Goal: Transaction & Acquisition: Obtain resource

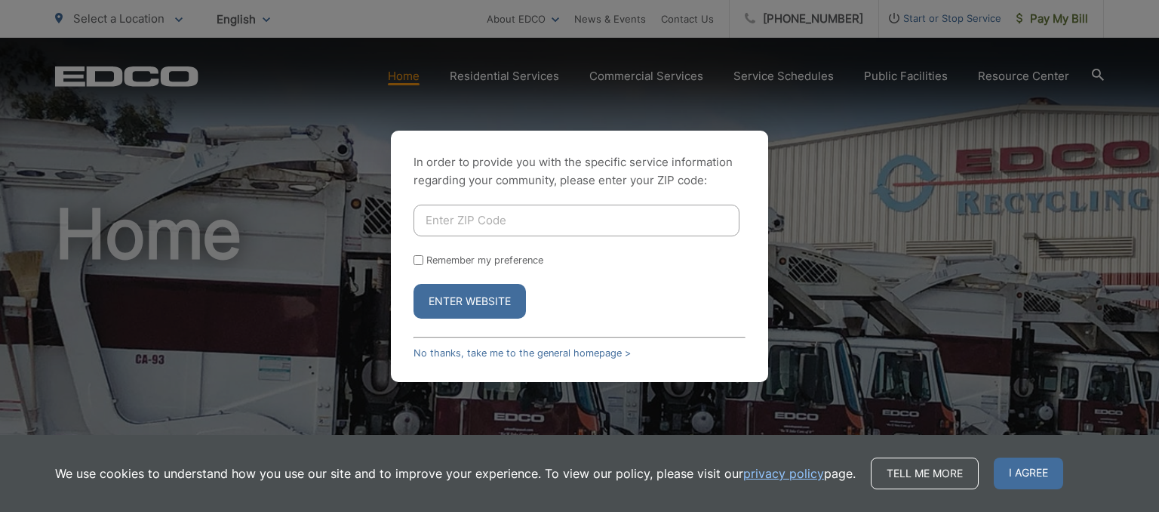
click at [486, 223] on input "Enter ZIP Code" at bounding box center [576, 220] width 326 height 32
click at [549, 356] on link "No thanks, take me to the general homepage >" at bounding box center [521, 352] width 217 height 11
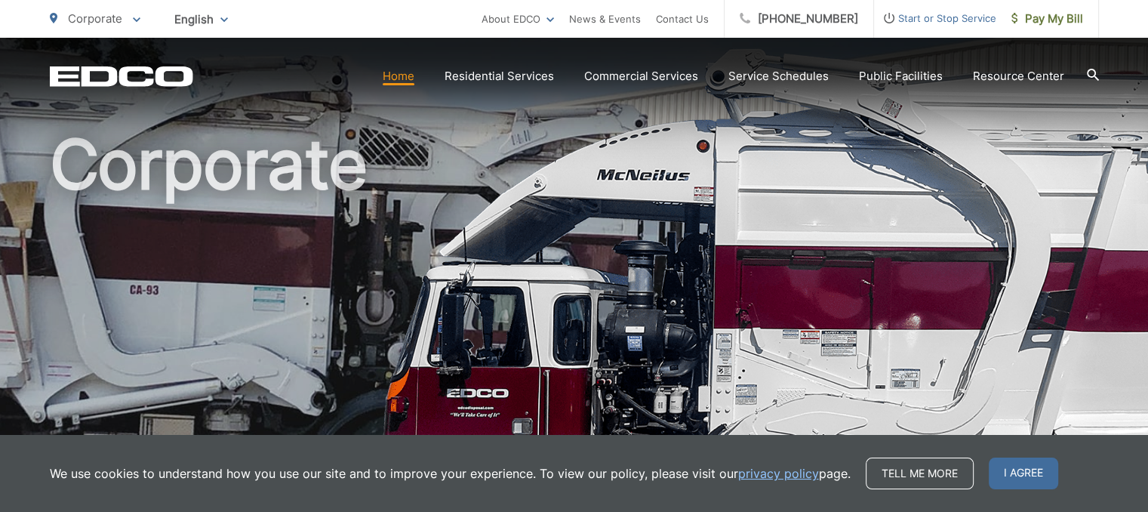
scroll to position [72, 0]
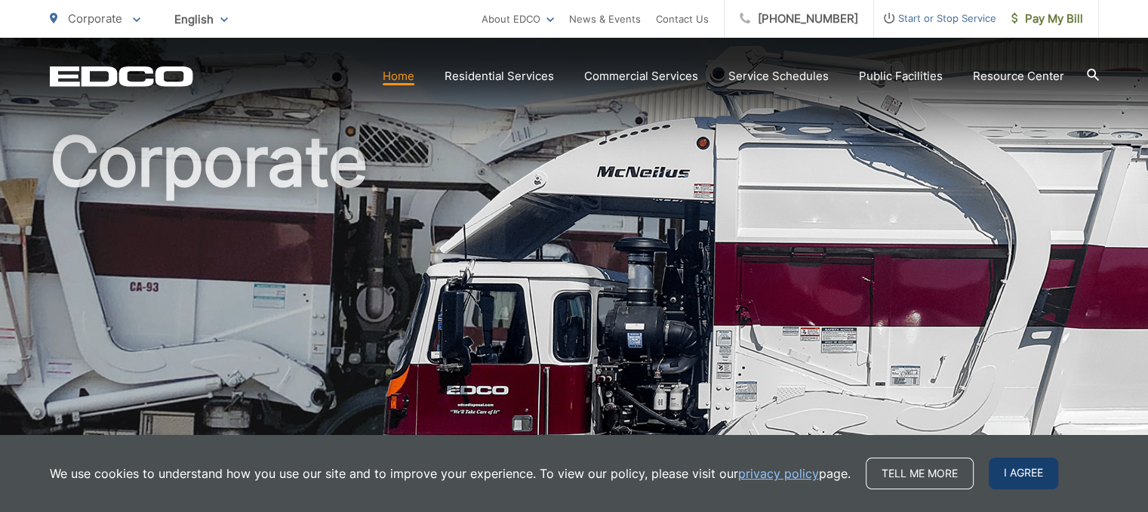
click at [1026, 486] on span "I agree" at bounding box center [1022, 473] width 69 height 32
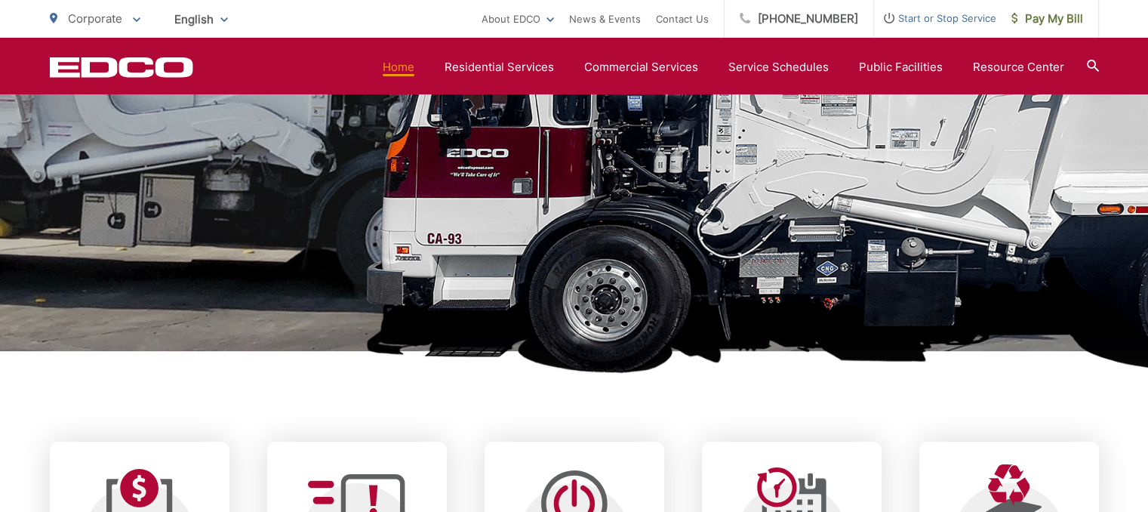
scroll to position [0, 0]
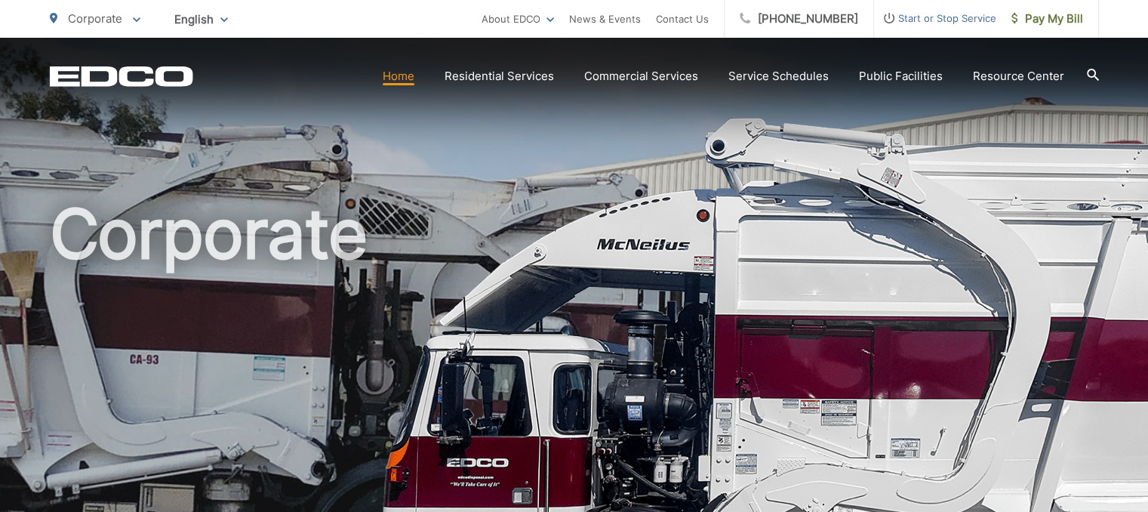
click at [127, 26] on p "Corporate" at bounding box center [95, 19] width 91 height 18
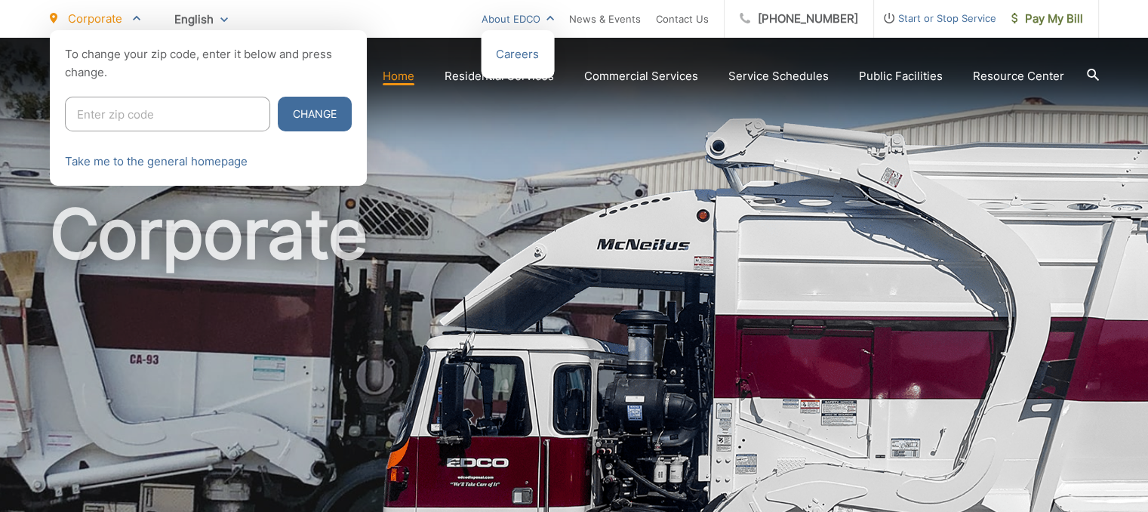
drag, startPoint x: 392, startPoint y: 40, endPoint x: 564, endPoint y: 14, distance: 173.2
click at [554, 14] on link "About EDCO" at bounding box center [517, 19] width 72 height 18
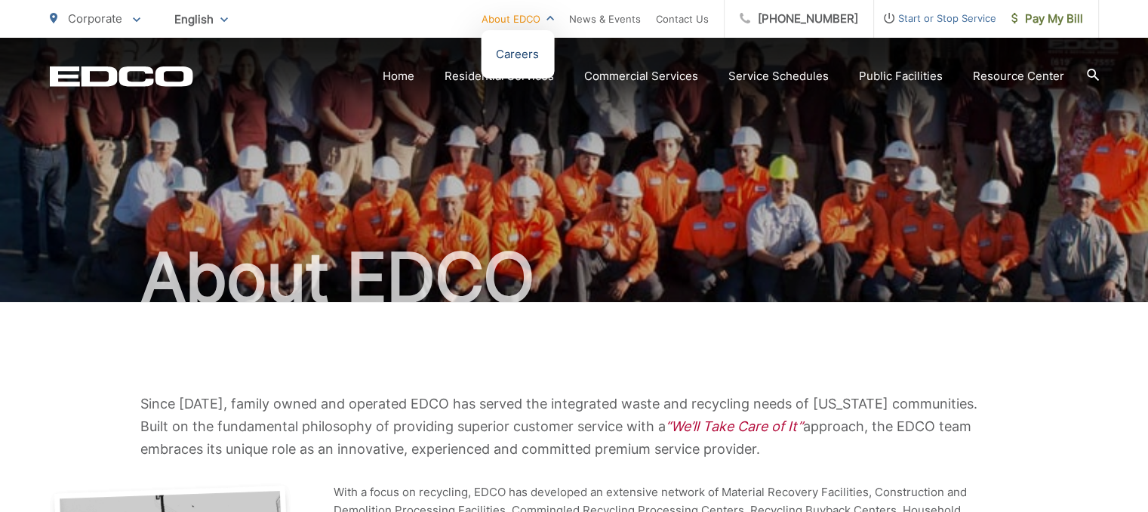
click at [539, 53] on link "Careers" at bounding box center [517, 54] width 43 height 18
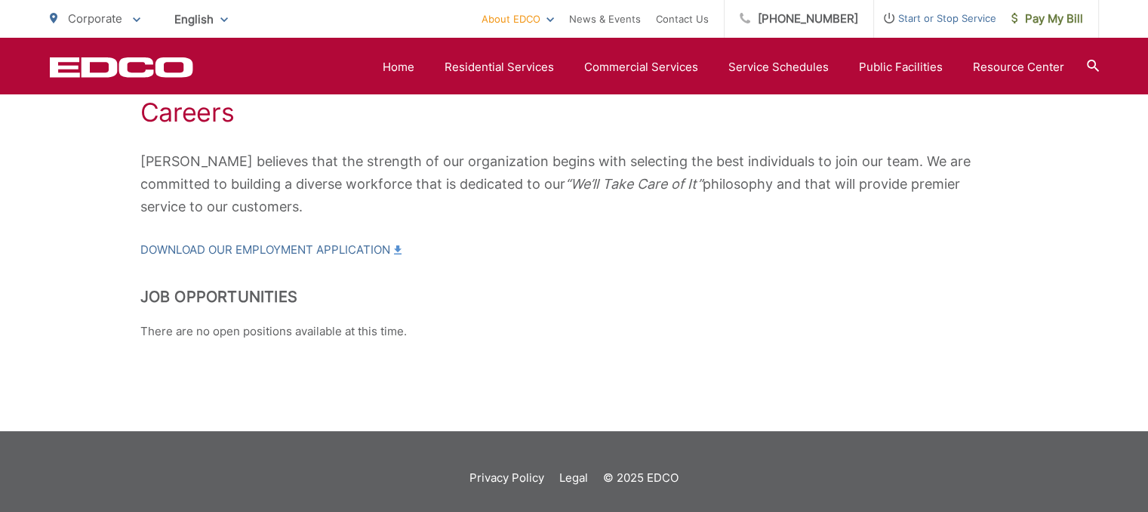
scroll to position [296, 0]
click at [376, 248] on link "Download our Employment Application" at bounding box center [270, 249] width 261 height 18
